Goal: Information Seeking & Learning: Learn about a topic

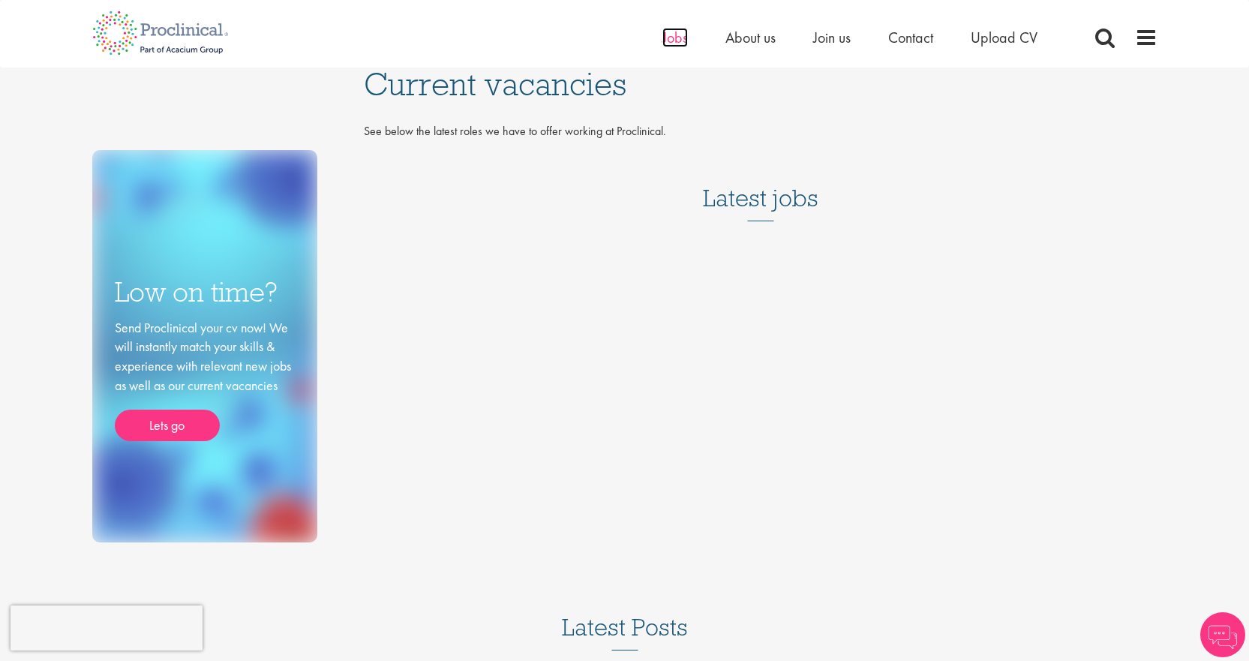
click at [671, 44] on span "Jobs" at bounding box center [676, 38] width 26 height 20
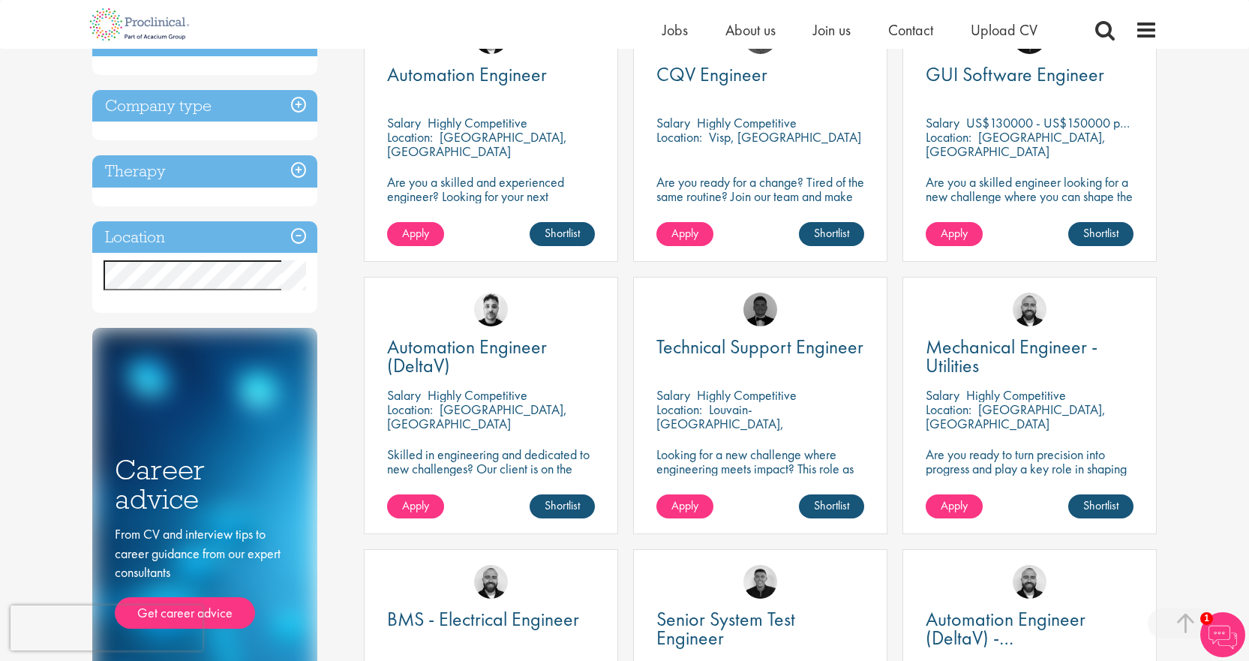
scroll to position [300, 0]
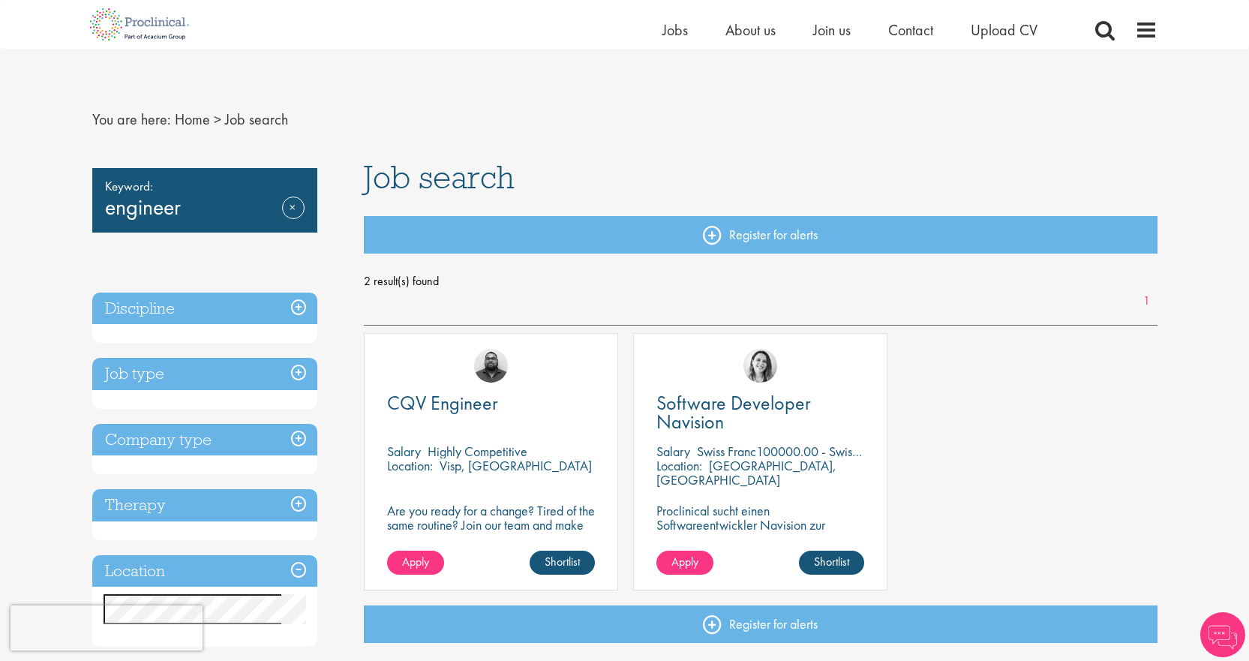
scroll to position [225, 0]
